Goal: Information Seeking & Learning: Learn about a topic

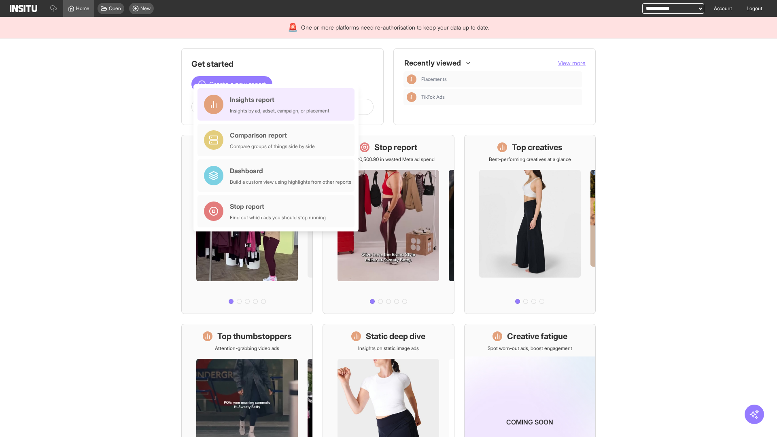
click at [278, 104] on div "Insights report Insights by ad, adset, campaign, or placement" at bounding box center [280, 104] width 100 height 19
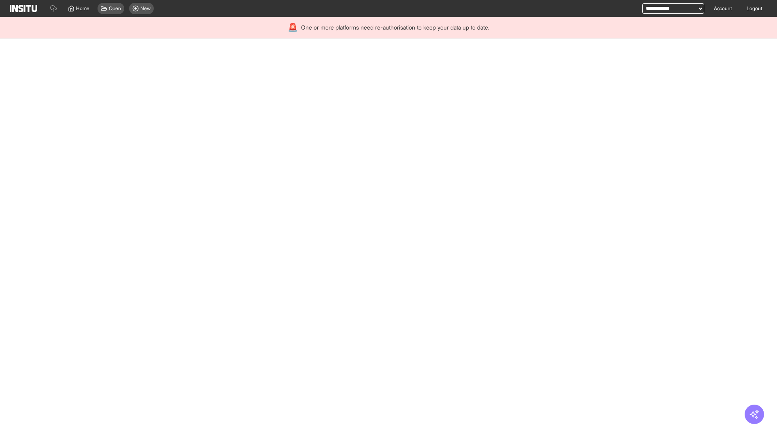
select select "**"
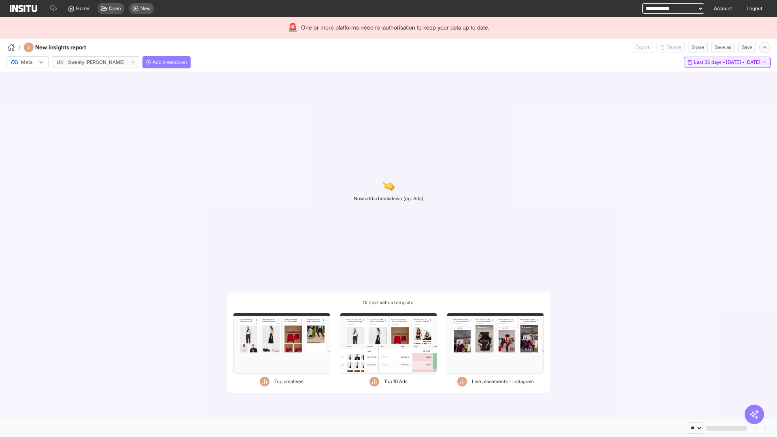
click at [708, 62] on span "Last 30 days - [DATE] - [DATE]" at bounding box center [727, 62] width 66 height 6
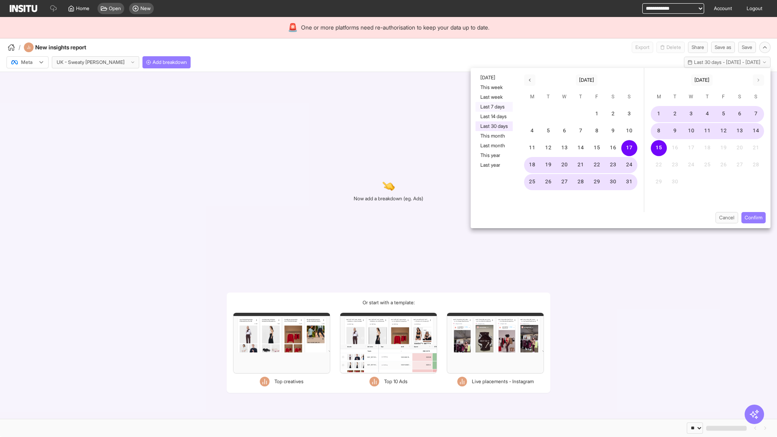
click at [493, 107] on button "Last 7 days" at bounding box center [494, 107] width 37 height 10
